Goal: Transaction & Acquisition: Purchase product/service

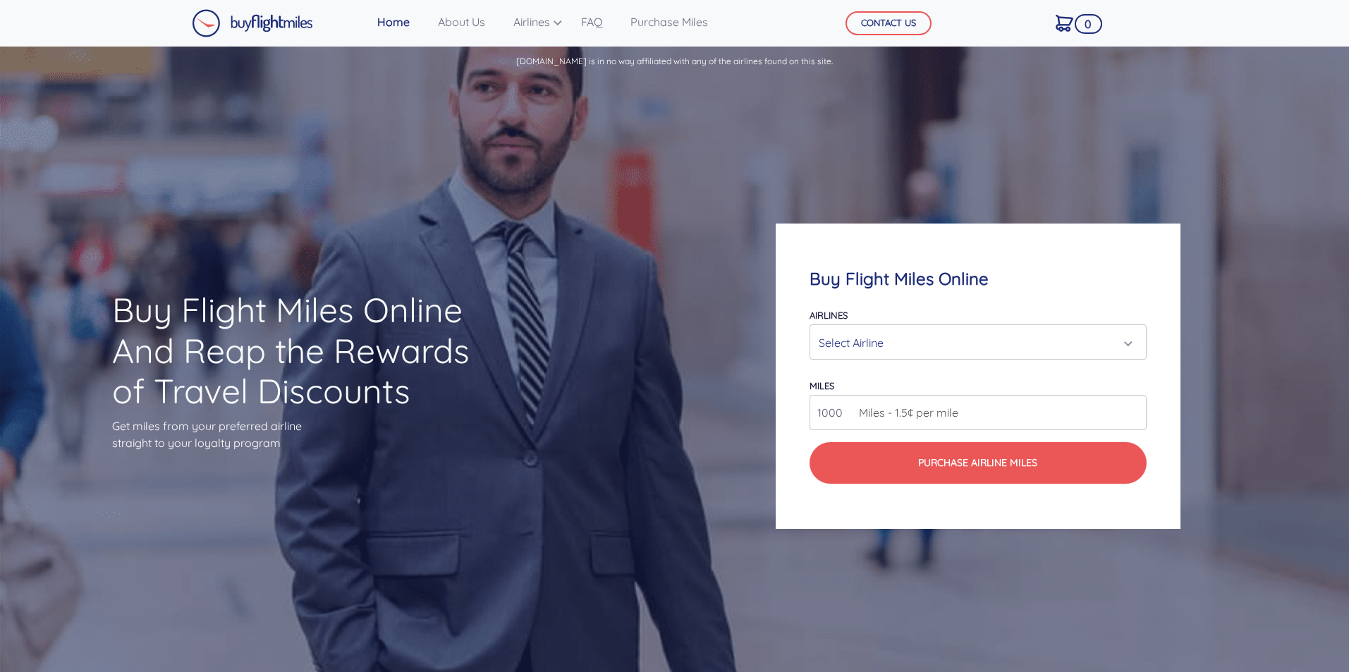
click at [964, 343] on div "Select Airline" at bounding box center [974, 342] width 310 height 27
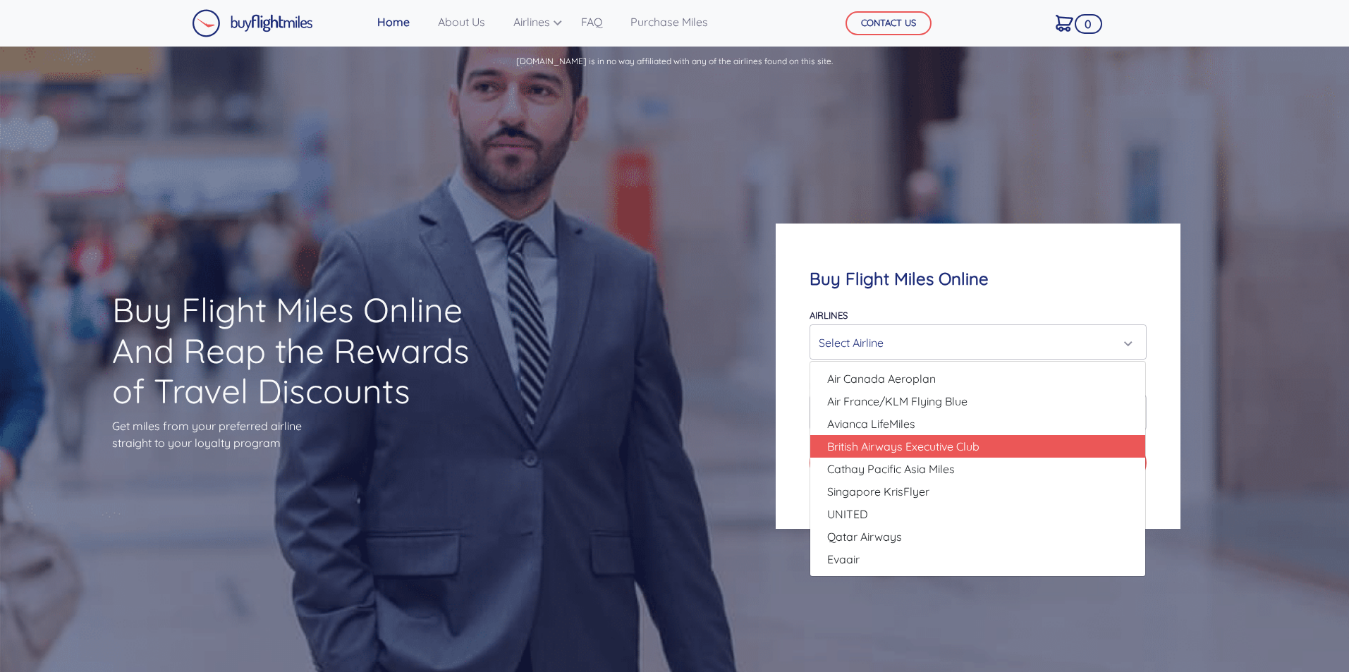
click at [983, 442] on link "British Airways Executive Club" at bounding box center [977, 446] width 335 height 23
select select "British Airways Executive Club"
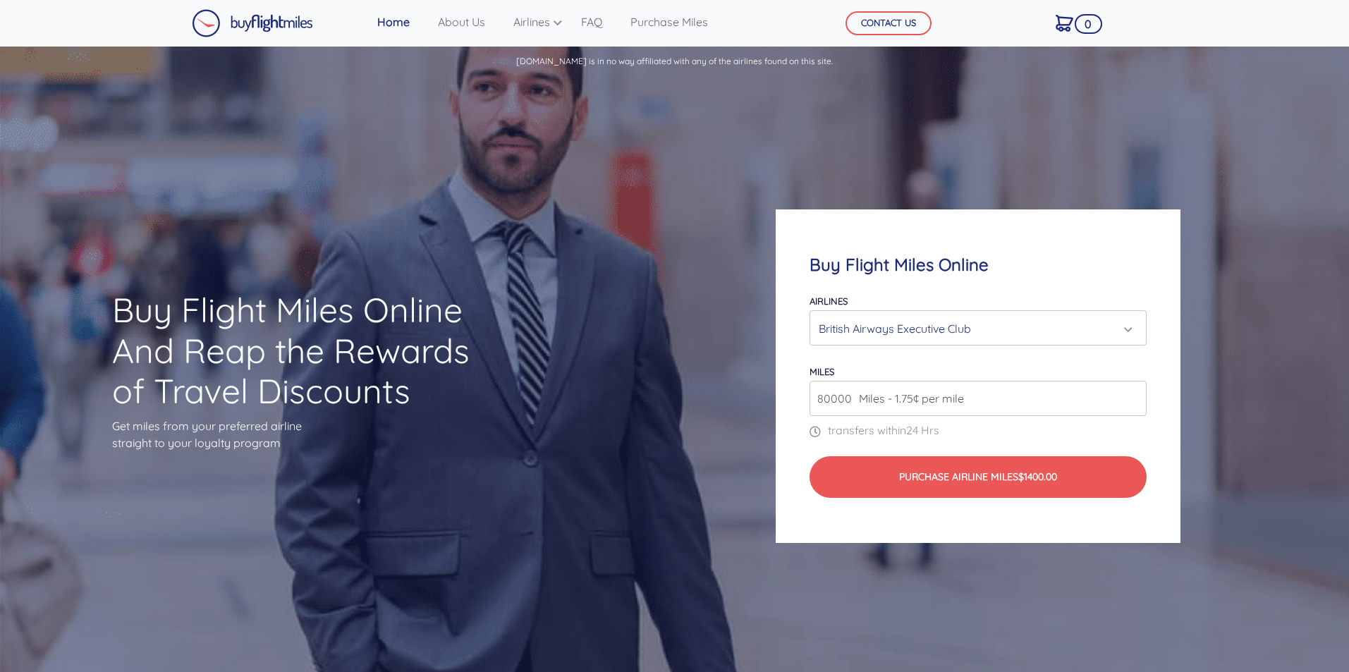
click at [1135, 402] on input "80000" at bounding box center [978, 398] width 336 height 35
click at [1131, 396] on input "81000" at bounding box center [978, 398] width 336 height 35
click at [1131, 396] on input "82000" at bounding box center [978, 398] width 336 height 35
click at [1131, 396] on input "83000" at bounding box center [978, 398] width 336 height 35
click at [1131, 396] on input "84000" at bounding box center [978, 398] width 336 height 35
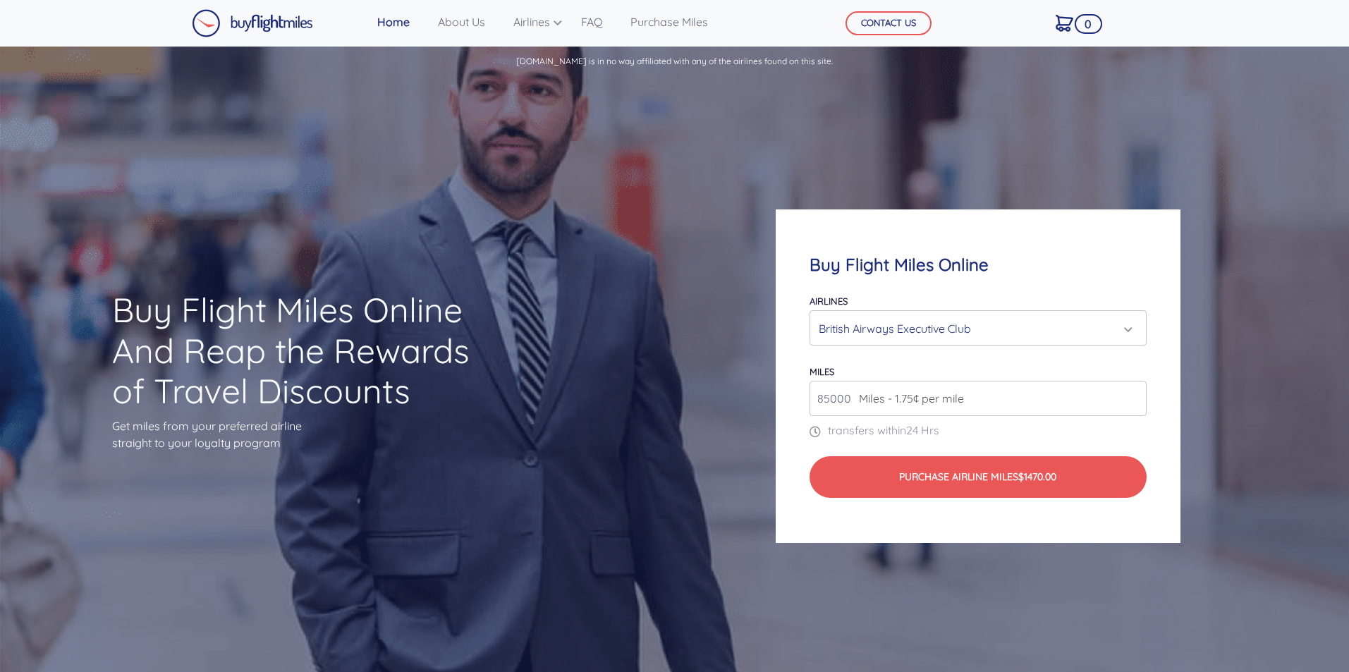
click at [1131, 396] on input "85000" at bounding box center [978, 398] width 336 height 35
click at [1131, 396] on input "86000" at bounding box center [978, 398] width 336 height 35
drag, startPoint x: 851, startPoint y: 401, endPoint x: 771, endPoint y: 398, distance: 80.5
click at [771, 398] on div "Buy Flight Miles Online Airlines Air Canada Aeroplan Air France/KLM Flying Blue…" at bounding box center [978, 376] width 540 height 469
type input "5000"
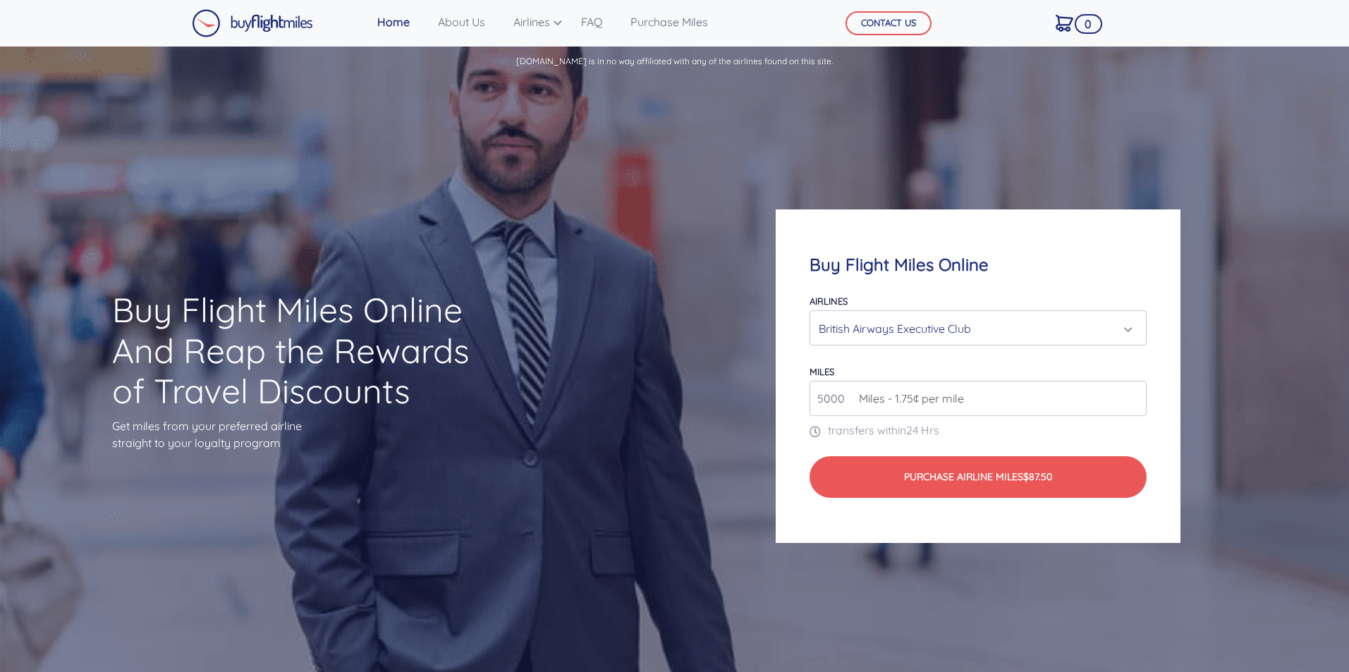
click at [1031, 424] on p "transfers within 24 Hrs" at bounding box center [978, 430] width 336 height 17
